Goal: Book appointment/travel/reservation

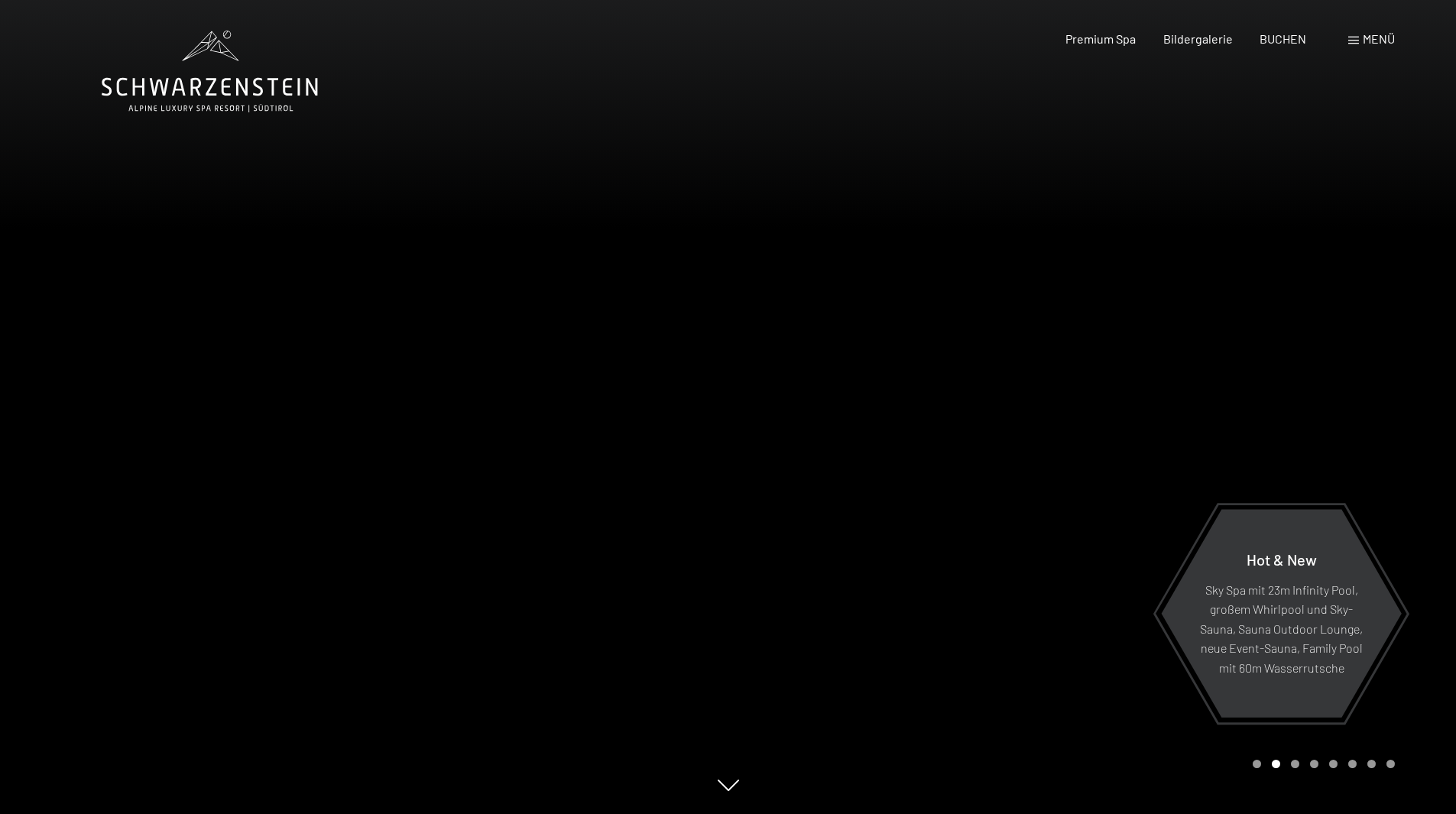
click at [1372, 467] on div at bounding box center [1093, 407] width 728 height 814
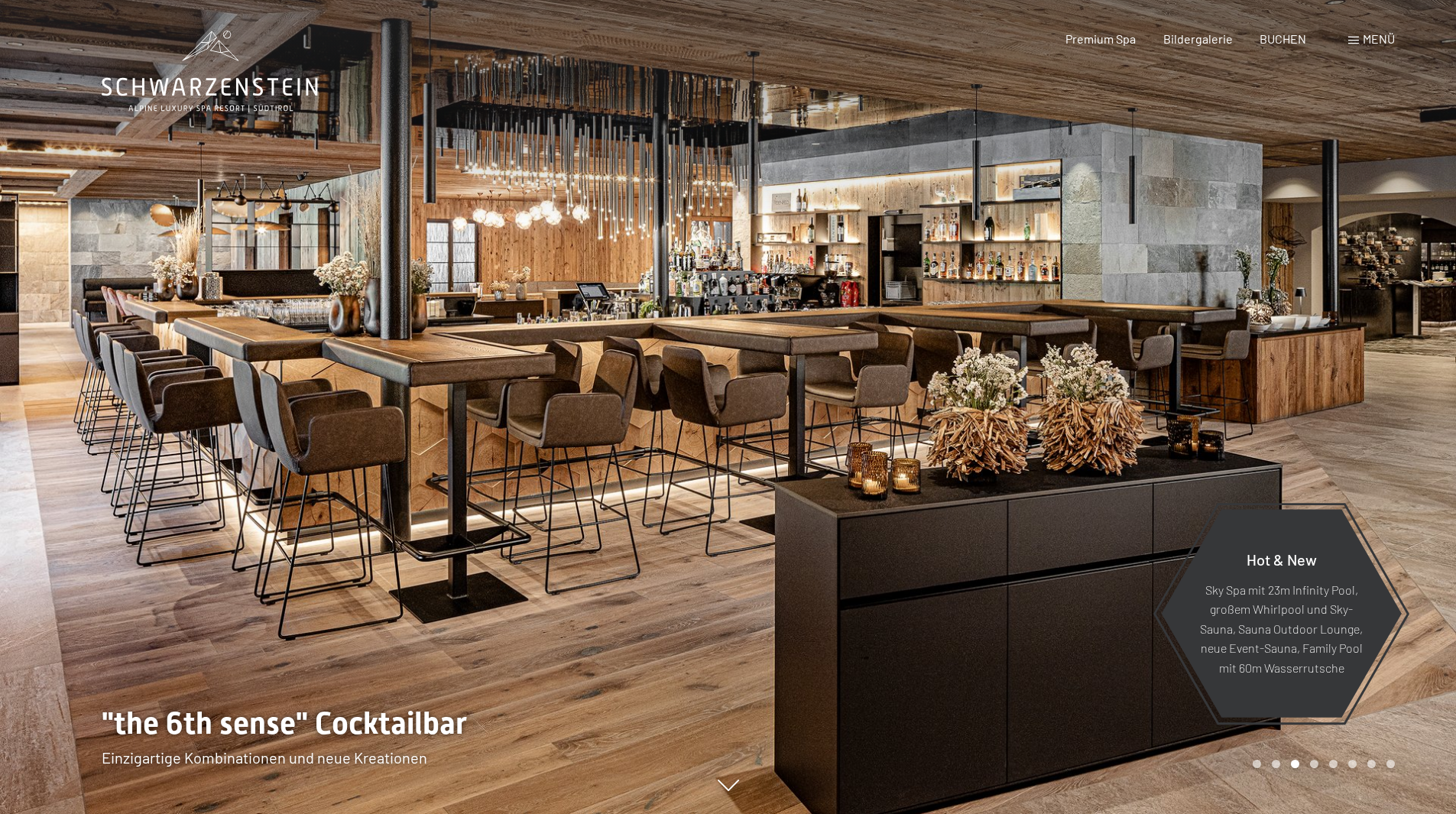
click at [1372, 467] on div at bounding box center [1093, 407] width 728 height 814
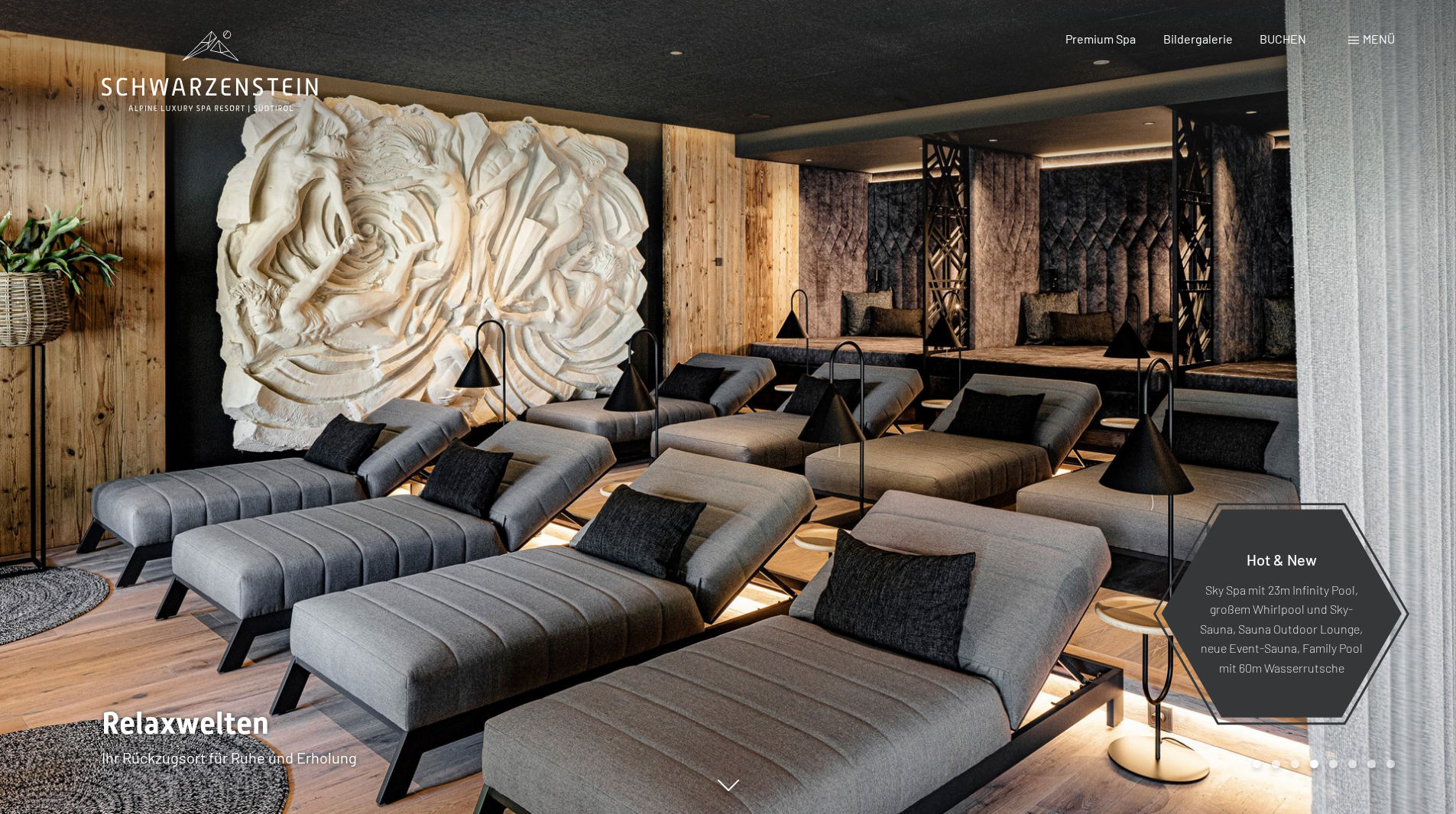
click at [1372, 467] on div at bounding box center [1093, 407] width 728 height 814
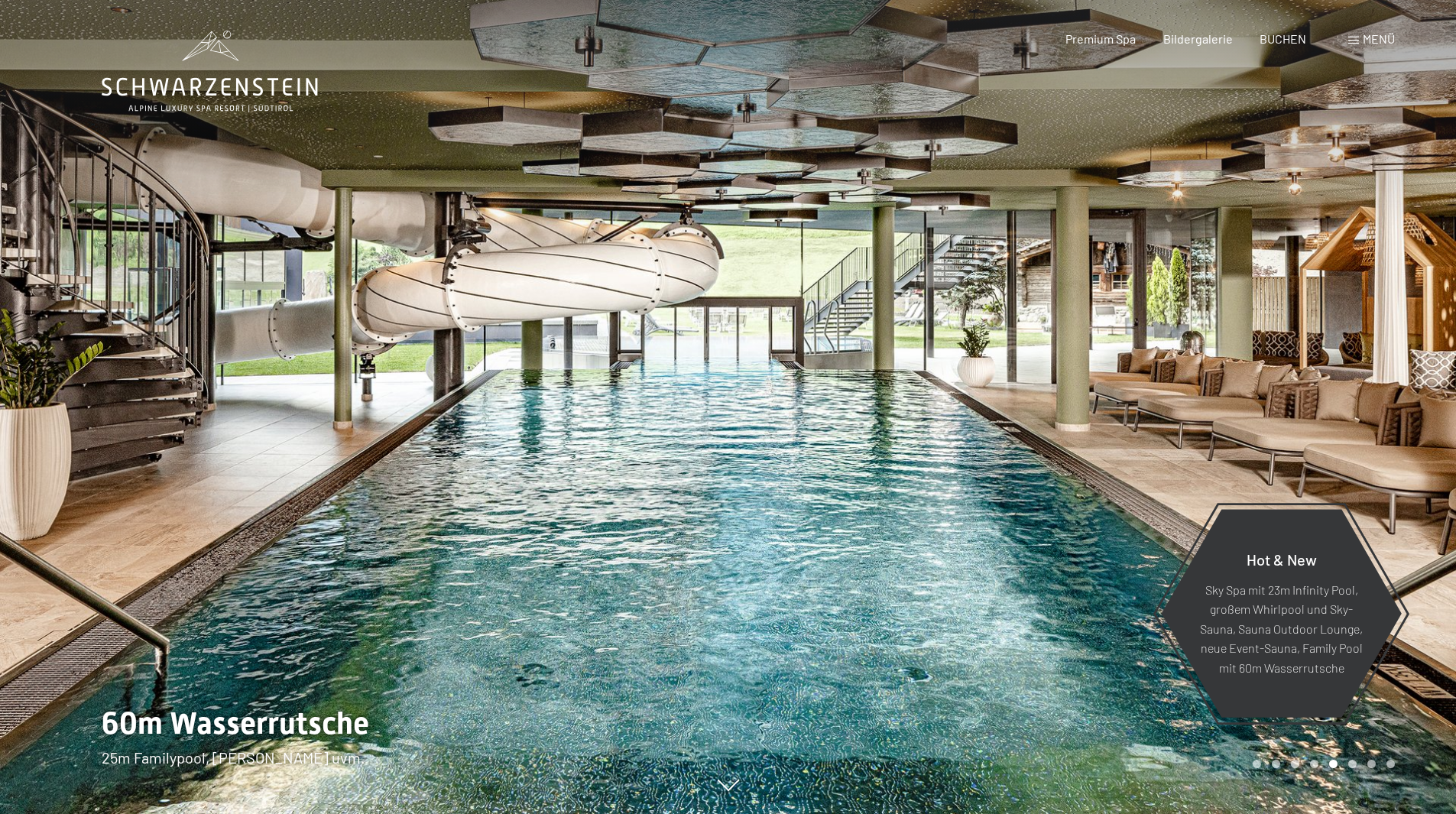
click at [1162, 314] on div at bounding box center [1093, 407] width 728 height 814
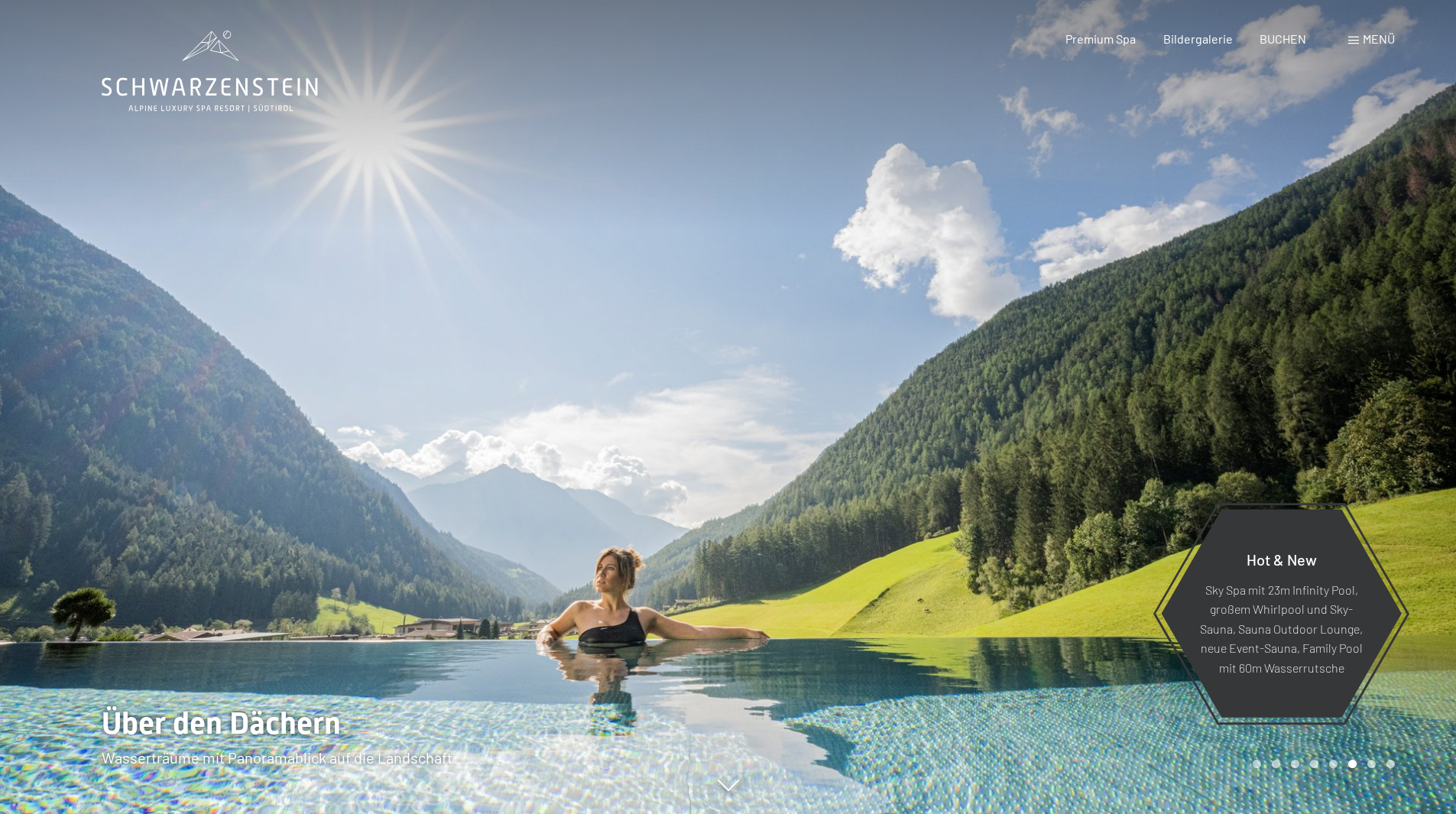
click at [1209, 352] on div at bounding box center [1093, 407] width 728 height 814
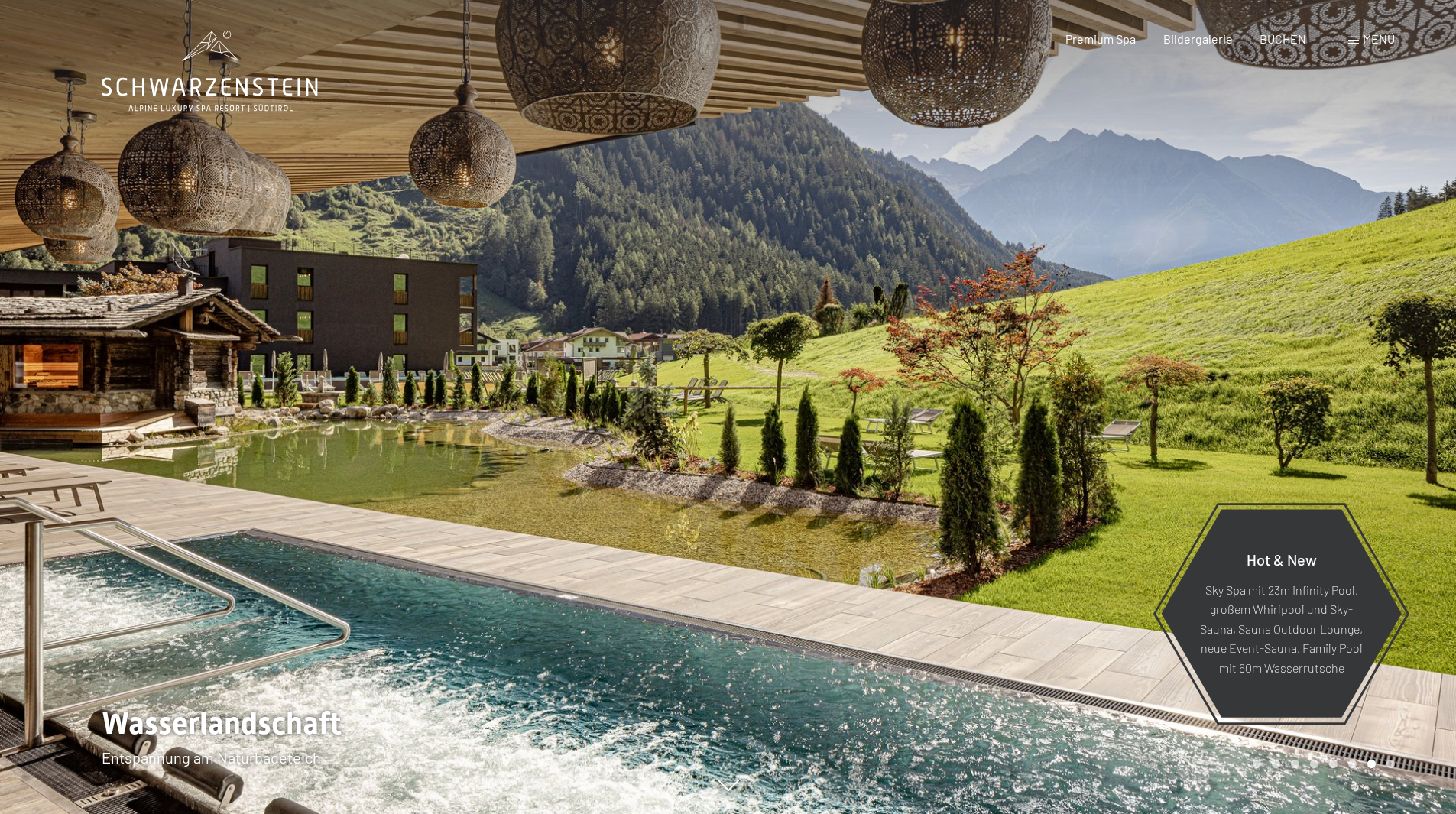
click at [1207, 355] on div at bounding box center [1093, 407] width 728 height 814
